Goal: Task Accomplishment & Management: Use online tool/utility

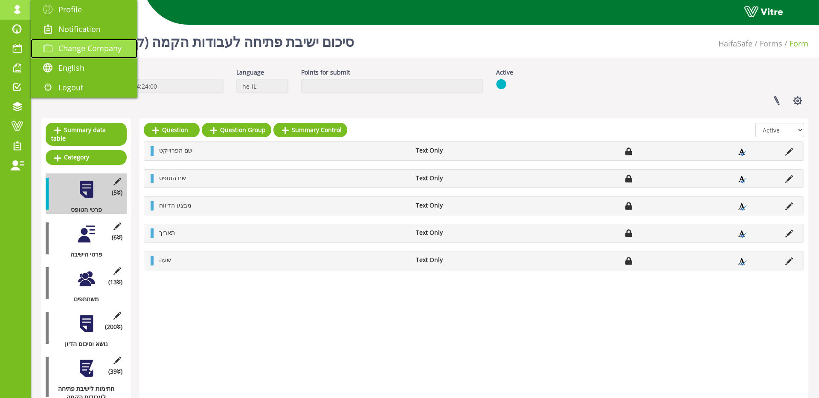
click at [125, 47] on link "Change Company" at bounding box center [84, 49] width 107 height 20
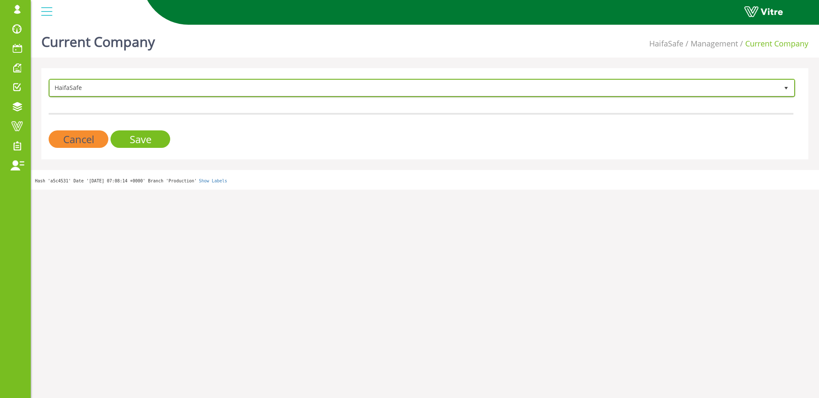
click at [253, 86] on span "HaifaSafe" at bounding box center [414, 87] width 728 height 15
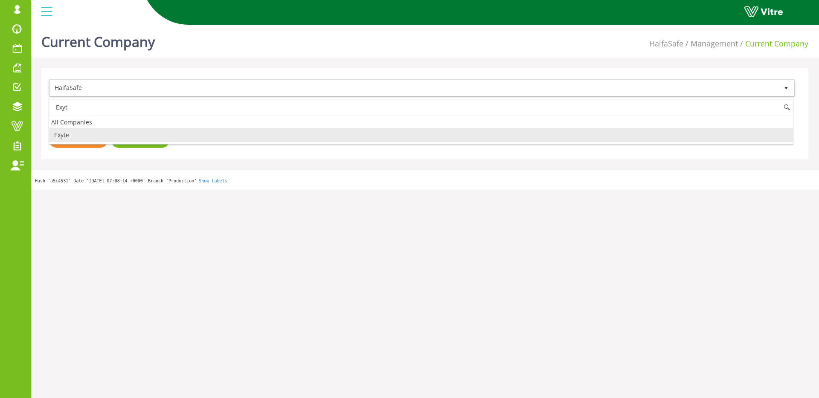
type input "Exyt"
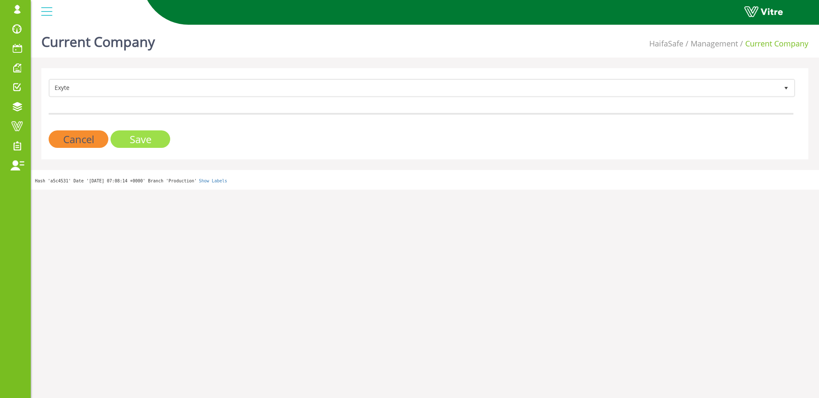
click at [143, 140] on input "Save" at bounding box center [140, 138] width 60 height 17
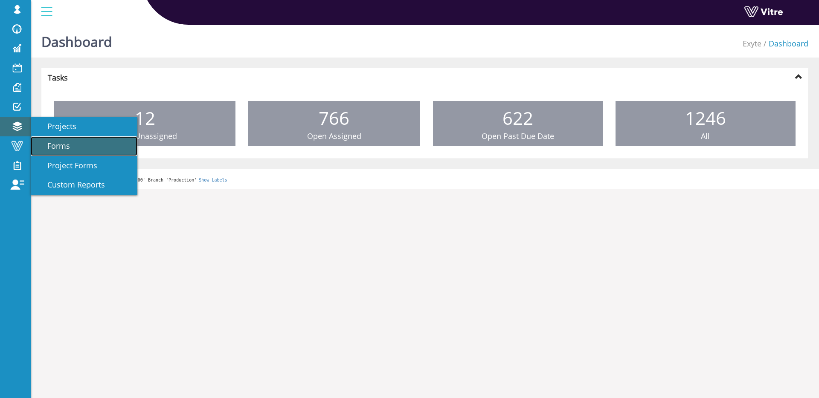
click at [89, 143] on link "Forms" at bounding box center [84, 146] width 107 height 20
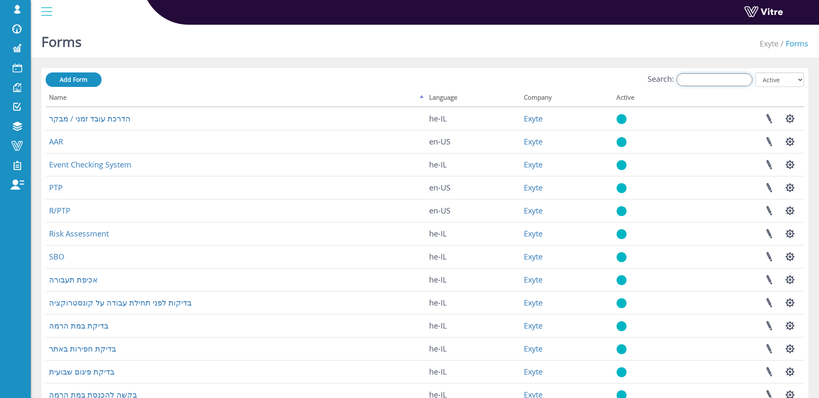
click at [689, 82] on input "Search:" at bounding box center [714, 79] width 76 height 13
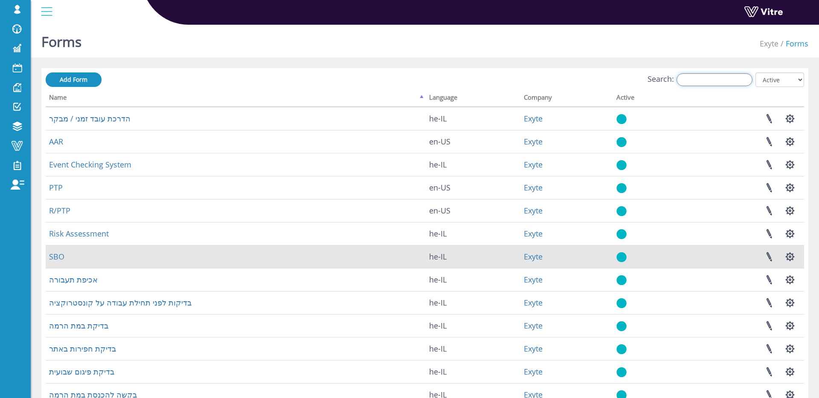
type input "n"
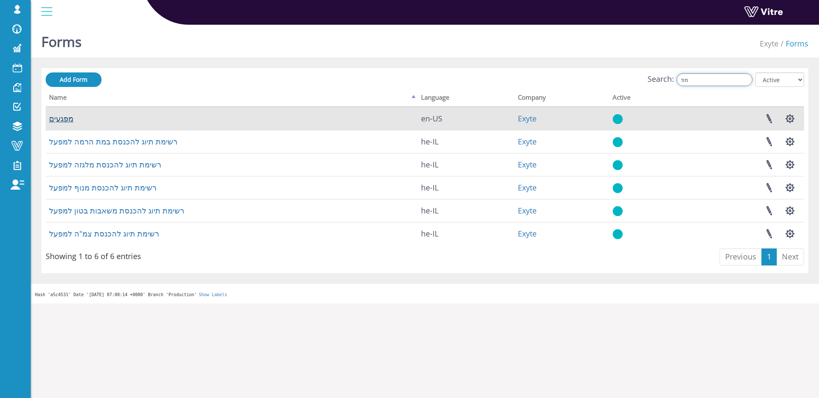
type input "מפ"
click at [52, 118] on link "מפגעים" at bounding box center [61, 118] width 24 height 10
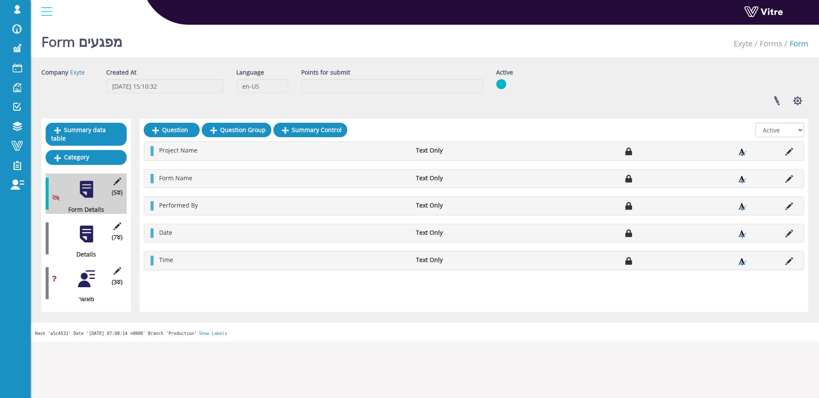
click at [90, 234] on div at bounding box center [86, 234] width 19 height 19
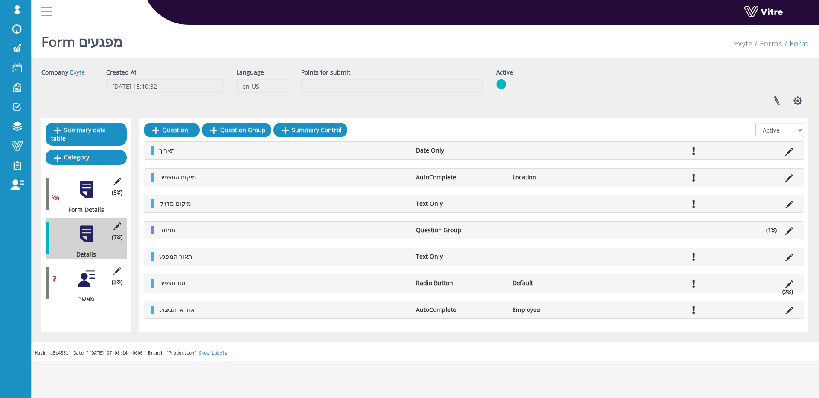
click at [85, 275] on div at bounding box center [86, 278] width 19 height 19
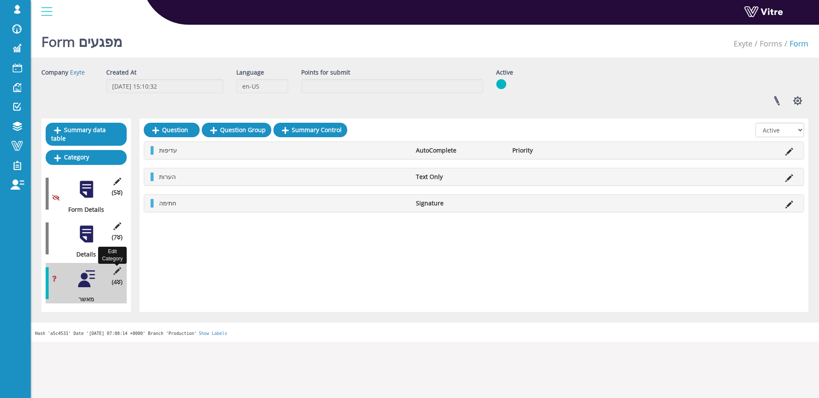
click at [119, 271] on icon at bounding box center [117, 271] width 11 height 8
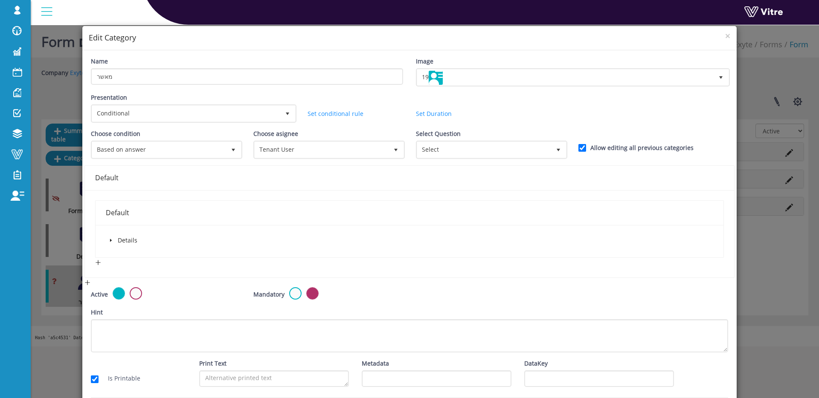
click at [111, 238] on icon "caret-down" at bounding box center [111, 240] width 4 height 4
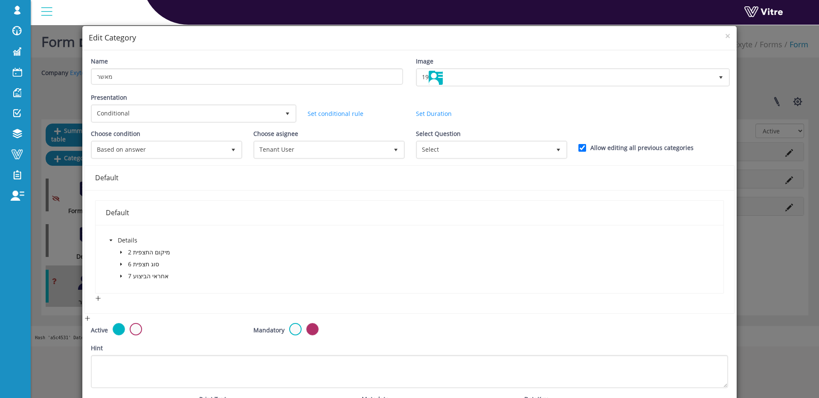
scroll to position [0, 0]
drag, startPoint x: 83, startPoint y: 222, endPoint x: 77, endPoint y: 224, distance: 6.2
click at [83, 222] on div "Name מאשר Image 19 19 Presentation Conditional 5 Set Duration Minutes 0 Set con…" at bounding box center [409, 259] width 654 height 419
click at [68, 230] on div "× Edit Category Name מאשר Image 19 19 Presentation Conditional 5 Set Duration M…" at bounding box center [409, 199] width 819 height 398
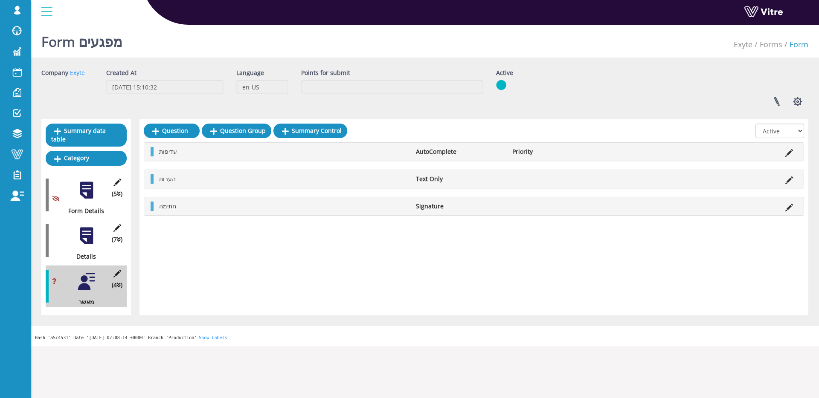
click at [83, 238] on div at bounding box center [86, 235] width 19 height 19
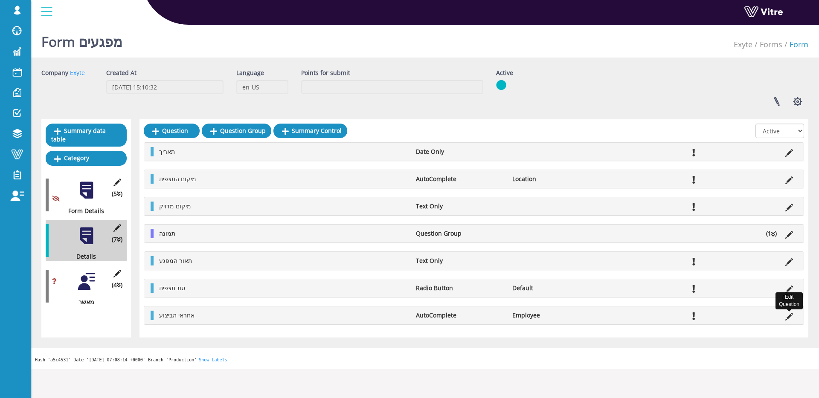
click at [787, 316] on icon at bounding box center [789, 317] width 8 height 8
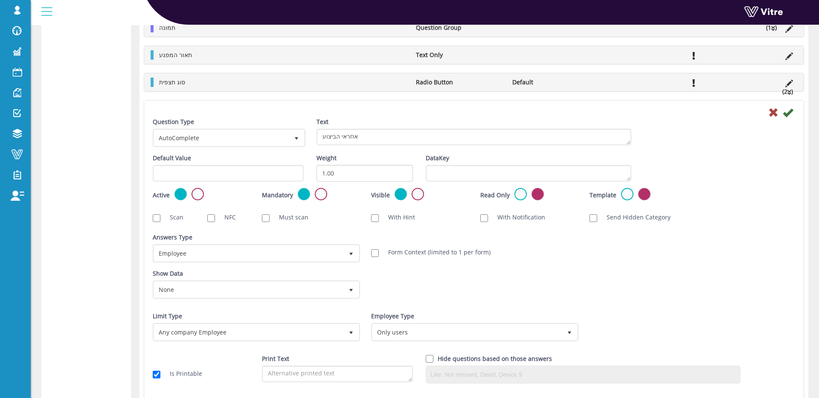
scroll to position [327, 0]
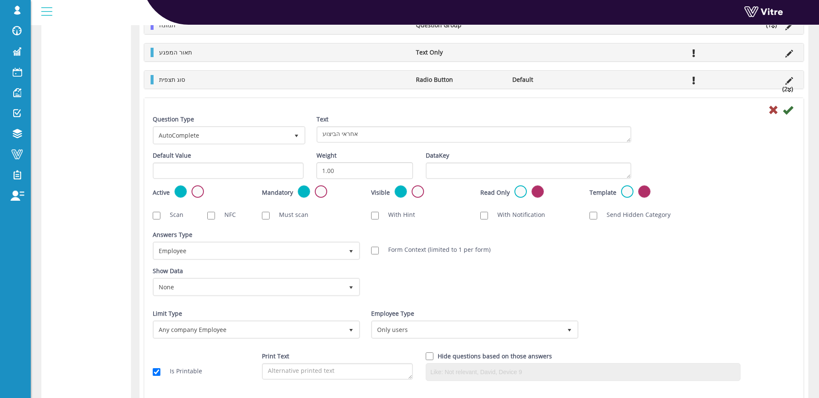
click at [766, 107] on div "Cancel" at bounding box center [473, 109] width 655 height 10
click at [774, 112] on icon at bounding box center [773, 110] width 10 height 10
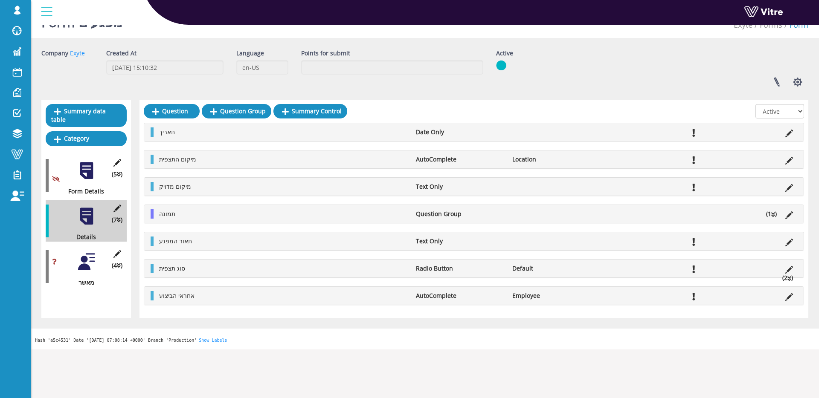
click at [84, 264] on div at bounding box center [86, 261] width 19 height 19
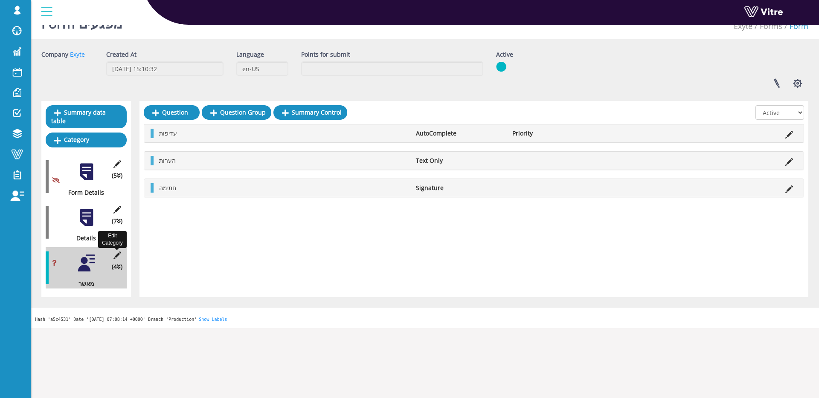
scroll to position [19, 0]
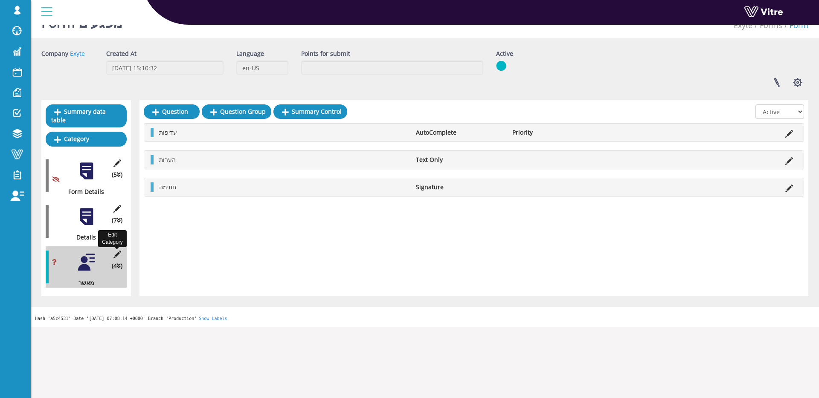
click at [117, 257] on icon at bounding box center [117, 255] width 11 height 8
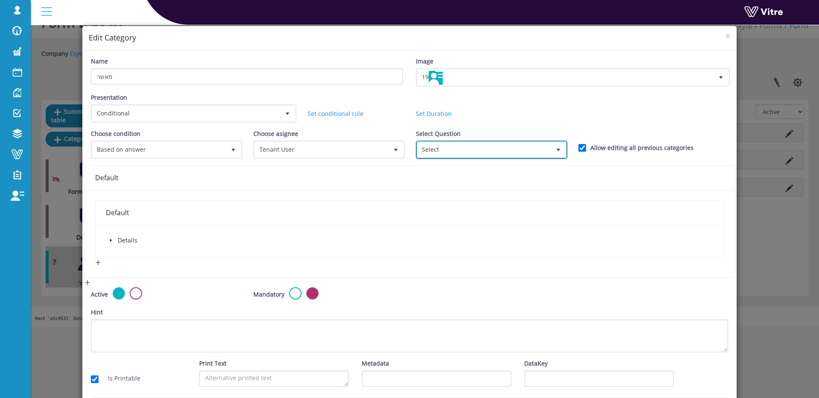
click at [439, 145] on span "Select" at bounding box center [483, 149] width 133 height 15
click at [110, 240] on icon "caret-down" at bounding box center [111, 240] width 2 height 3
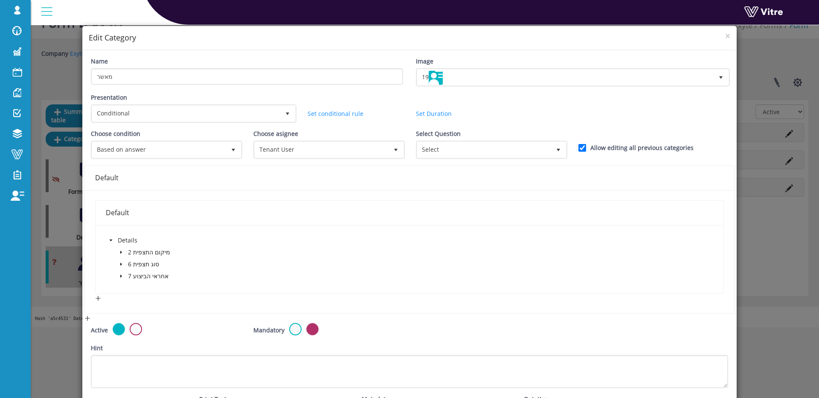
click at [120, 277] on icon "caret-down" at bounding box center [121, 276] width 4 height 4
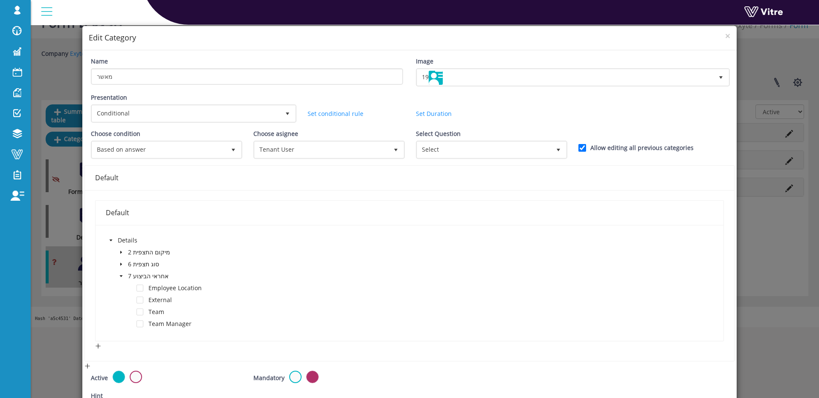
click at [122, 261] on span at bounding box center [121, 264] width 10 height 10
click at [122, 252] on icon "caret-down" at bounding box center [121, 252] width 2 height 3
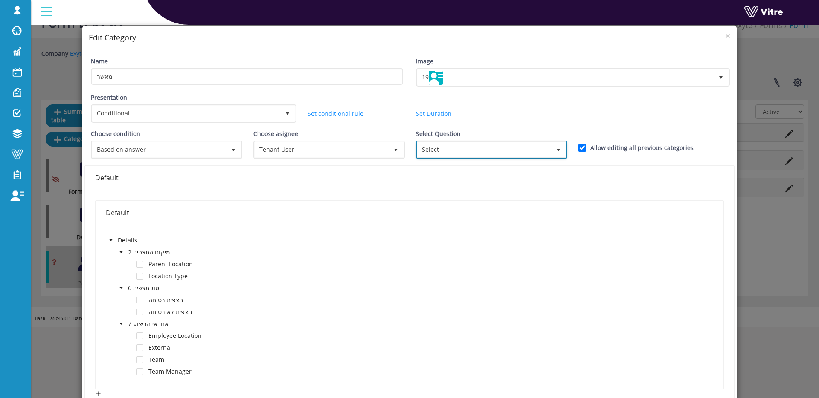
click at [553, 143] on span "select" at bounding box center [557, 149] width 15 height 15
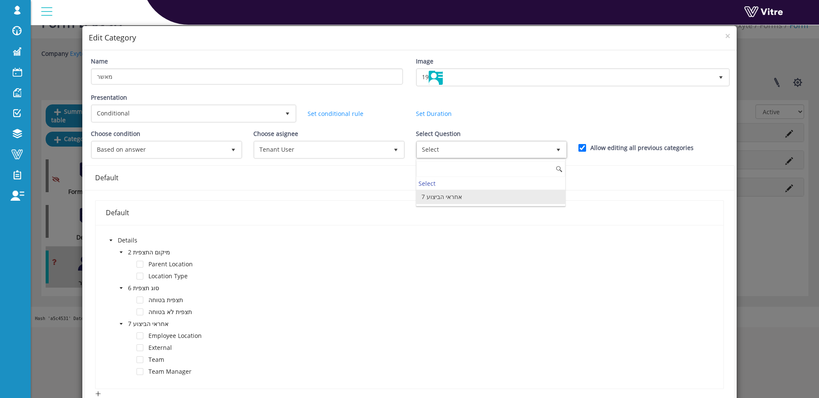
click at [474, 196] on li "7 אחראי הביצוע" at bounding box center [490, 197] width 149 height 14
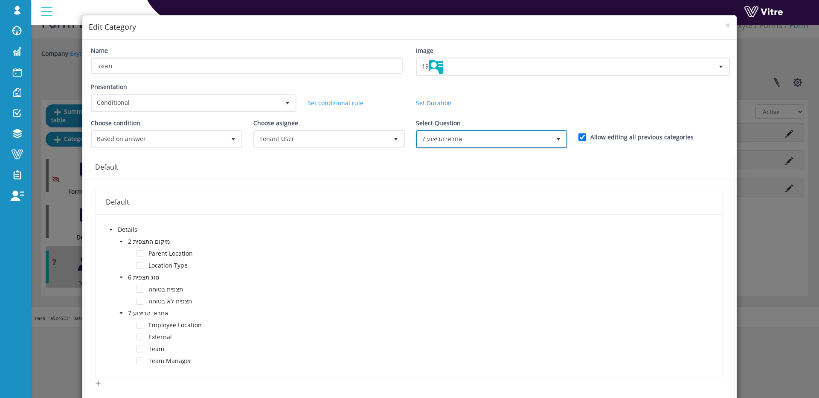
scroll to position [16, 0]
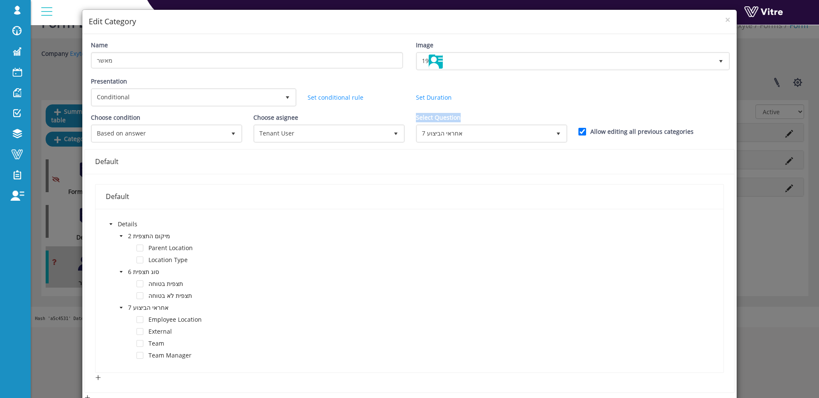
drag, startPoint x: 417, startPoint y: 117, endPoint x: 465, endPoint y: 117, distance: 47.7
click at [465, 117] on div "Select Question 7 אחראי הביצוע 366934" at bounding box center [491, 128] width 150 height 30
click at [457, 117] on label "Select Question" at bounding box center [438, 117] width 45 height 9
click at [0, 0] on input "366934" at bounding box center [0, 0] width 0 height 0
drag, startPoint x: 418, startPoint y: 117, endPoint x: 462, endPoint y: 147, distance: 52.7
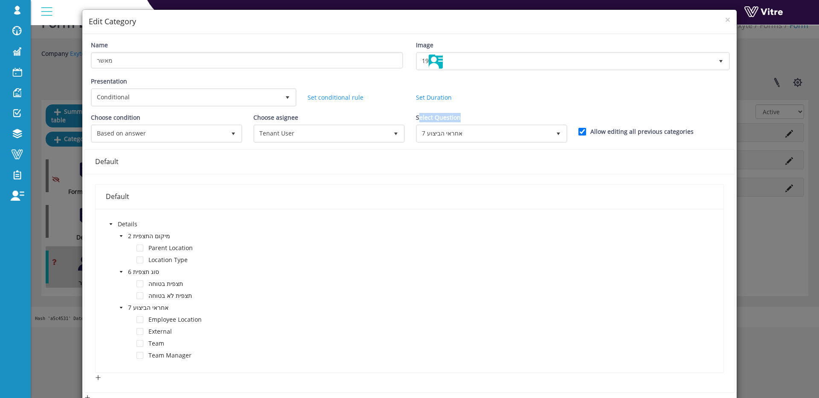
click at [463, 116] on div "Select Question 7 אחראי הביצוע 366934" at bounding box center [491, 128] width 150 height 30
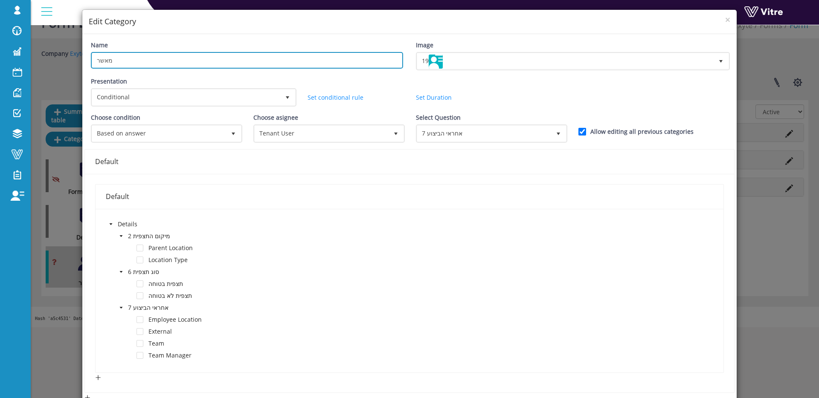
click at [118, 63] on input "מאשר" at bounding box center [247, 60] width 312 height 17
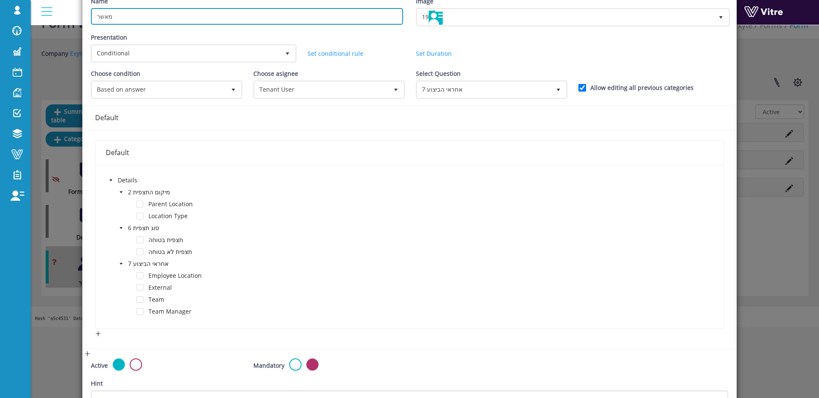
scroll to position [61, 0]
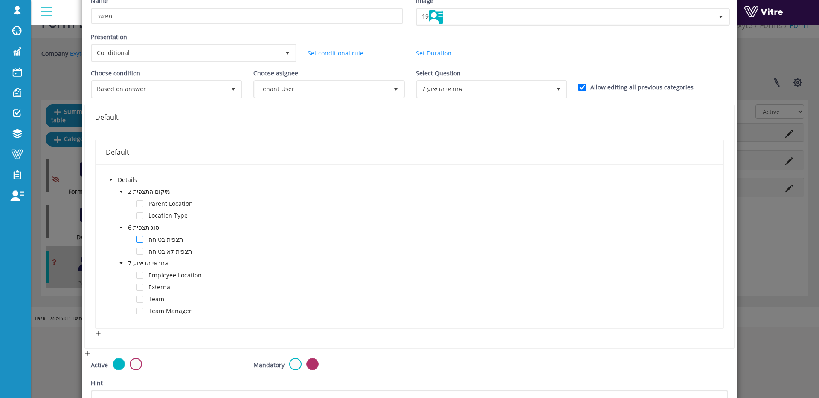
click at [140, 240] on span at bounding box center [139, 239] width 7 height 7
click at [125, 335] on button "Or" at bounding box center [130, 336] width 21 height 14
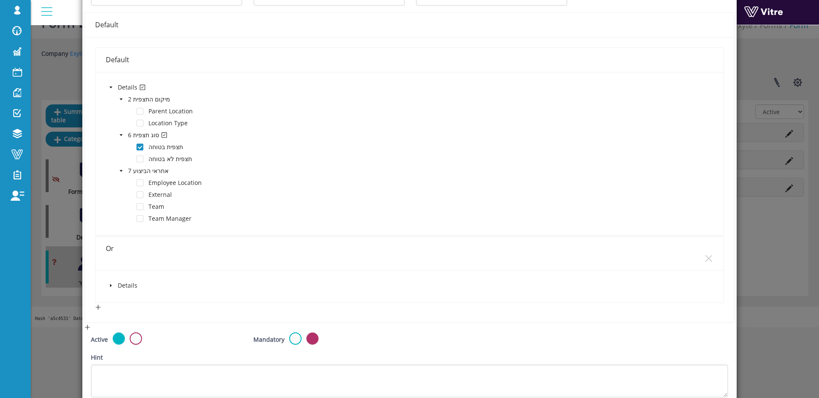
scroll to position [180, 0]
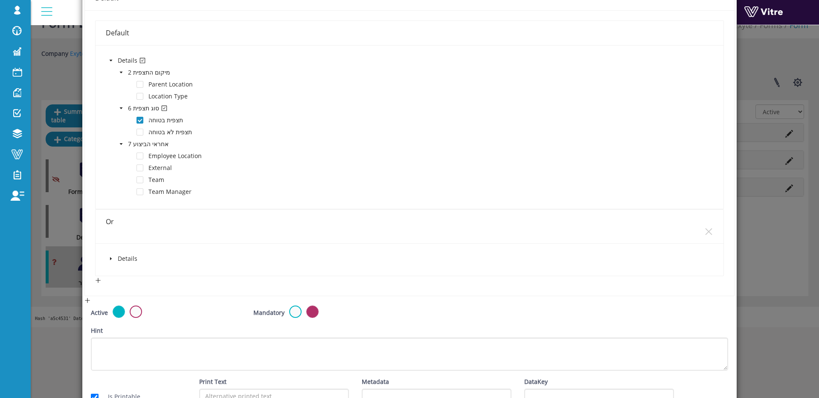
click at [112, 258] on icon "caret-down" at bounding box center [111, 259] width 4 height 4
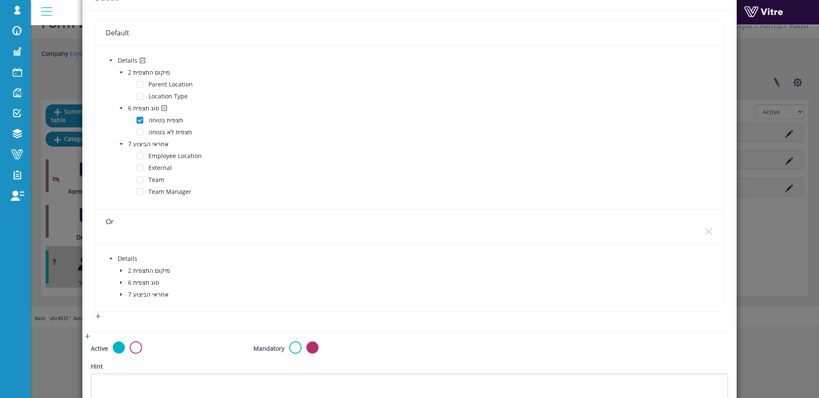
click at [122, 283] on icon "caret-down" at bounding box center [121, 283] width 4 height 4
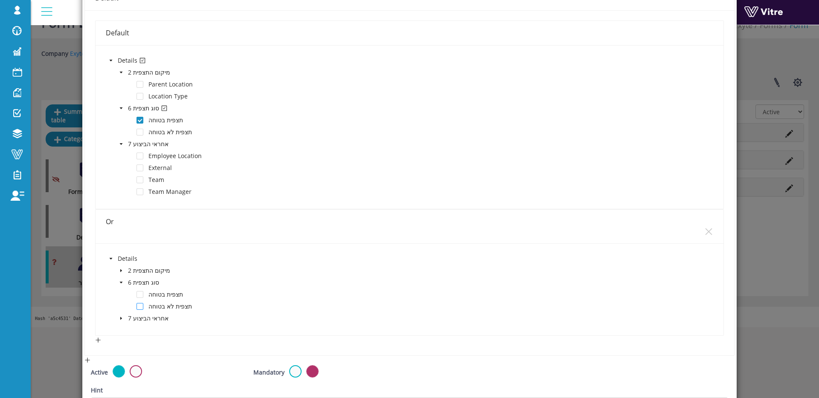
click at [141, 307] on span at bounding box center [139, 306] width 7 height 7
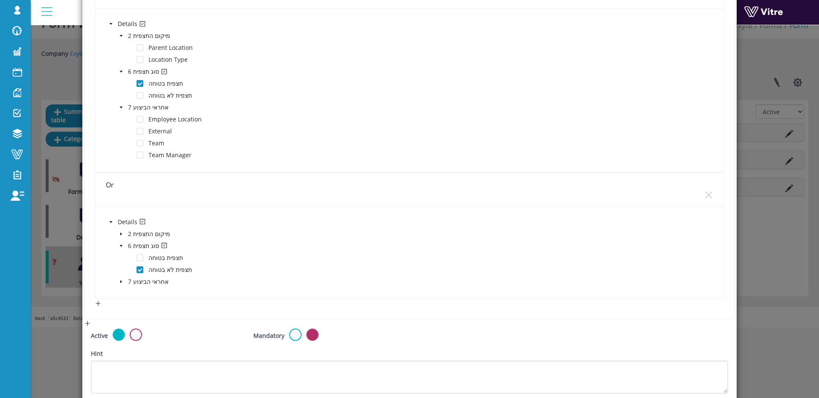
scroll to position [293, 0]
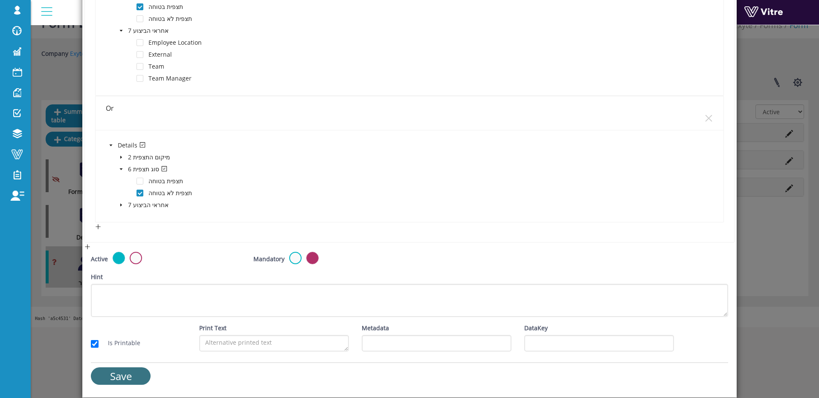
click at [120, 377] on input "Save" at bounding box center [121, 375] width 60 height 17
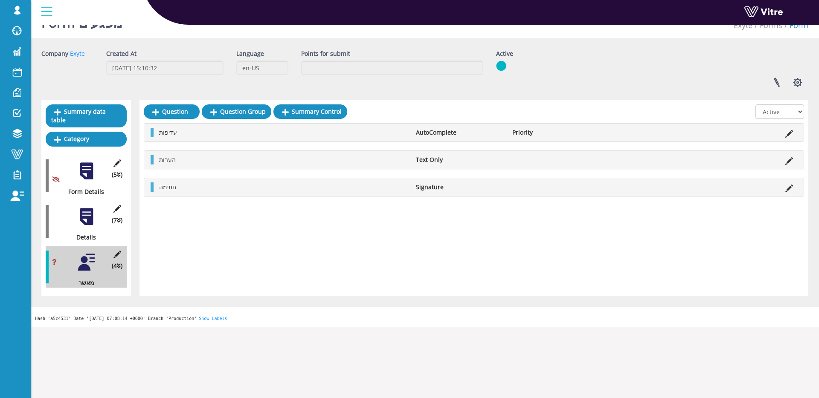
click at [88, 215] on div at bounding box center [86, 216] width 19 height 19
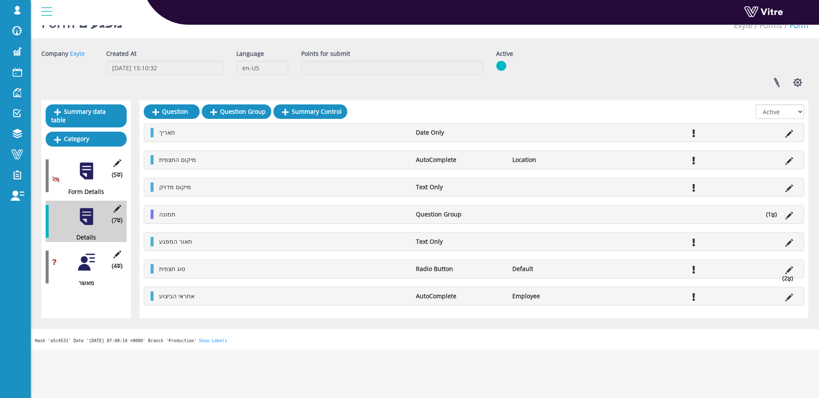
click at [524, 269] on li "Default" at bounding box center [556, 268] width 96 height 9
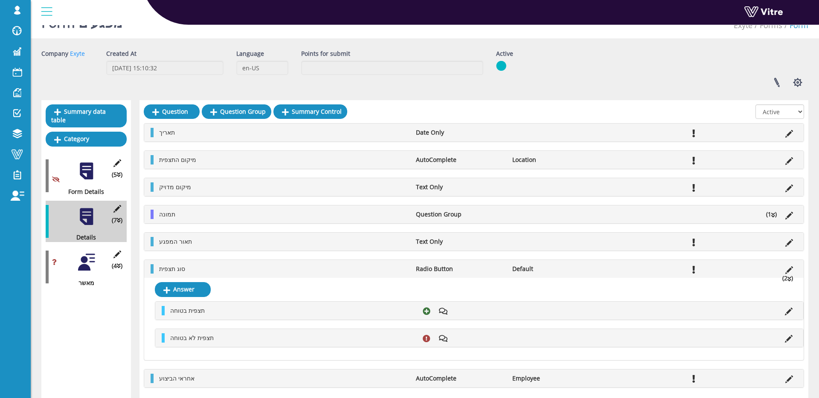
click at [524, 269] on li "Default" at bounding box center [556, 268] width 96 height 9
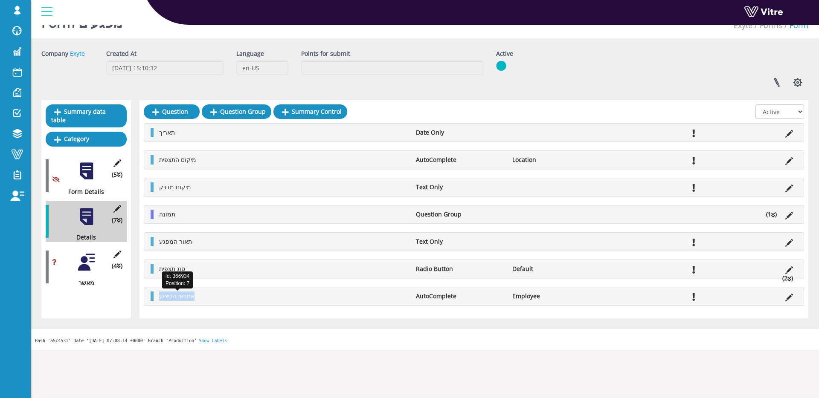
drag, startPoint x: 160, startPoint y: 298, endPoint x: 194, endPoint y: 297, distance: 34.1
click at [194, 297] on span "אחראי הביצוע" at bounding box center [176, 296] width 35 height 8
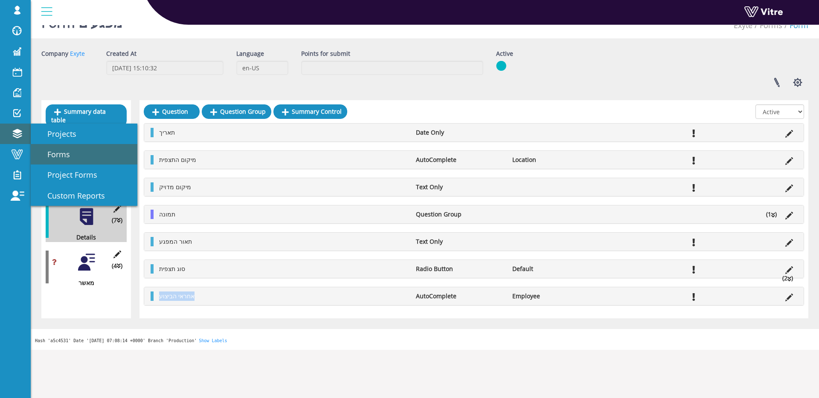
click at [109, 155] on link "Forms" at bounding box center [84, 154] width 107 height 20
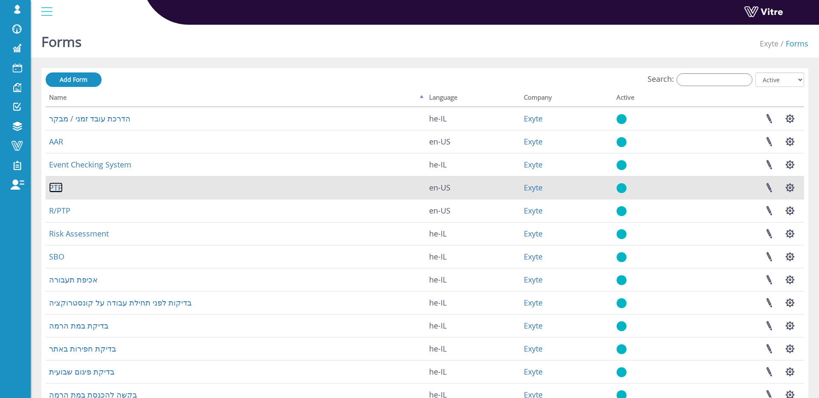
click at [53, 186] on link "PTP" at bounding box center [56, 187] width 14 height 10
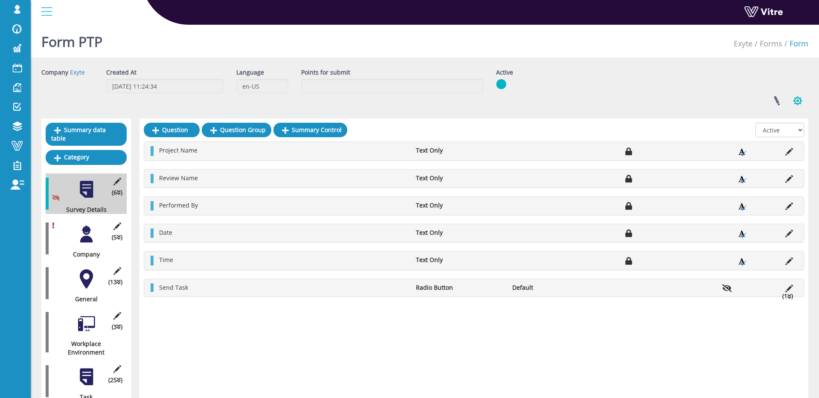
click at [791, 102] on button "button" at bounding box center [797, 101] width 21 height 23
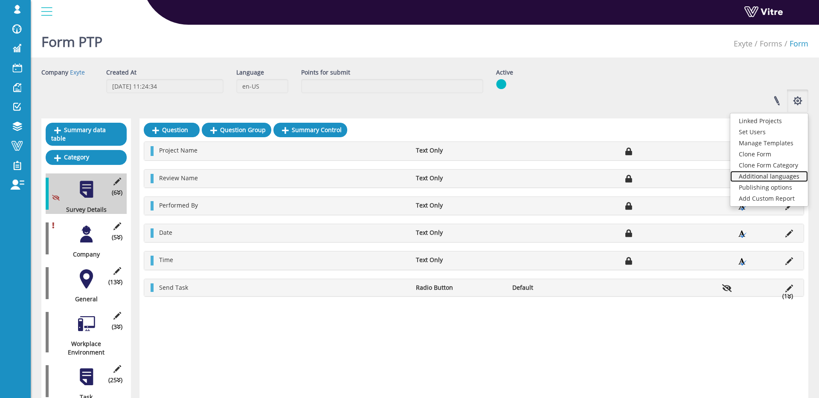
click at [781, 177] on link "Additional languages" at bounding box center [769, 176] width 78 height 11
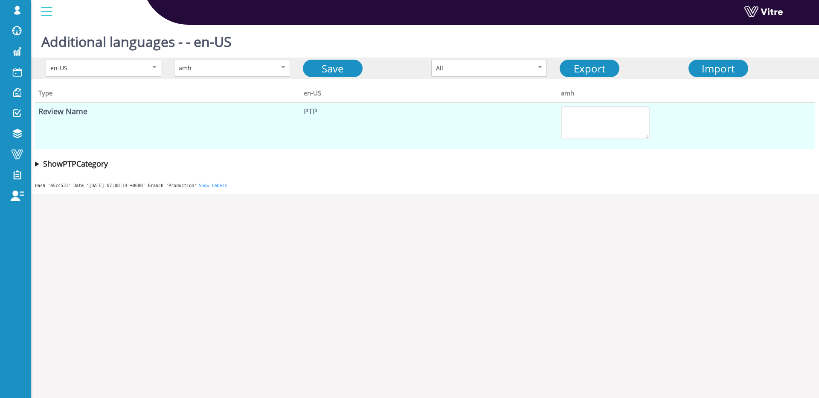
click at [252, 51] on div "Additional languages - - en-US" at bounding box center [425, 39] width 788 height 36
